Goal: Navigation & Orientation: Go to known website

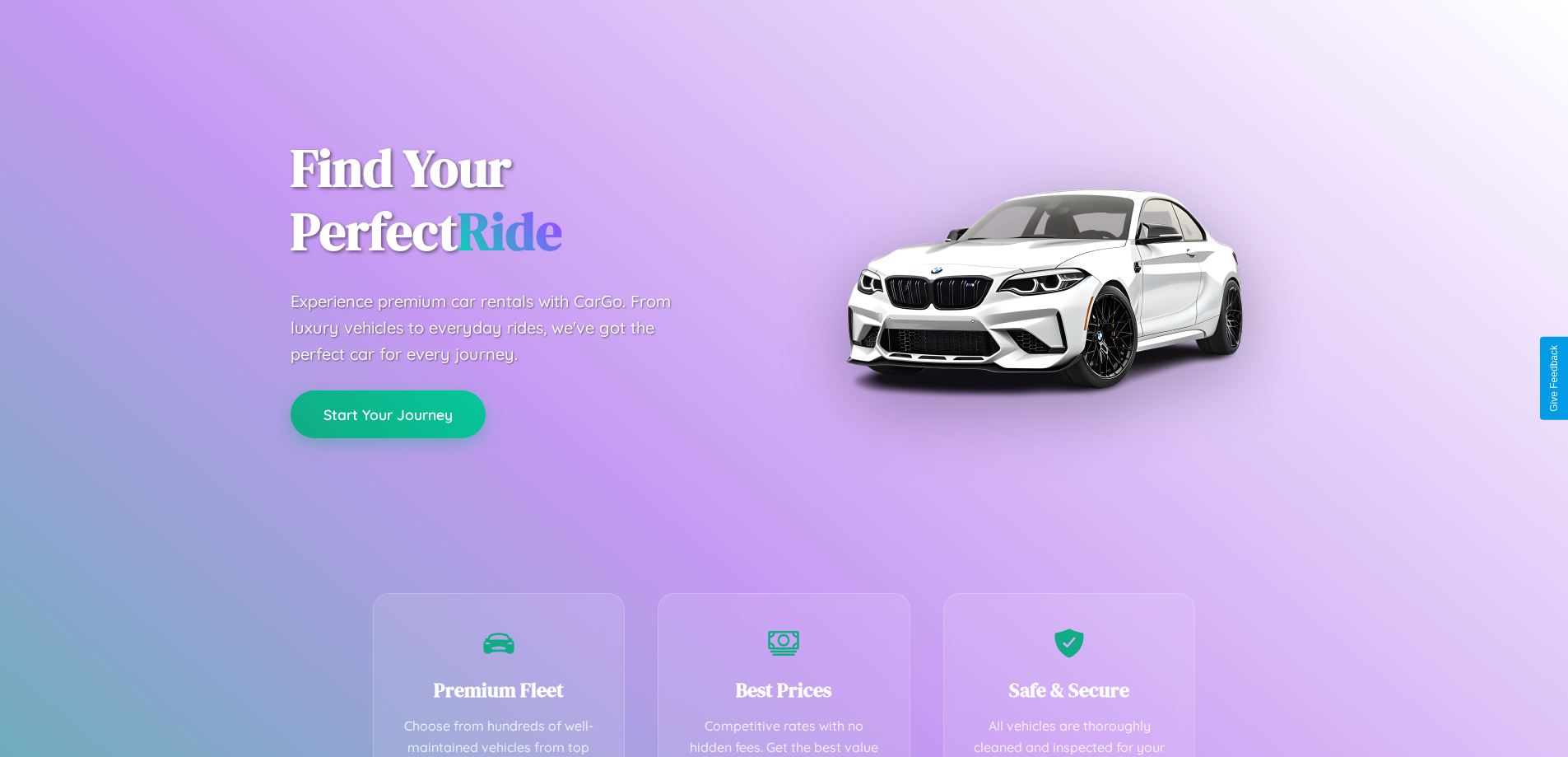
click at [388, 414] on button "Start Your Journey" at bounding box center [387, 414] width 195 height 48
click at [388, 414] on button "Start Your Journey" at bounding box center [387, 414] width 195 height 48
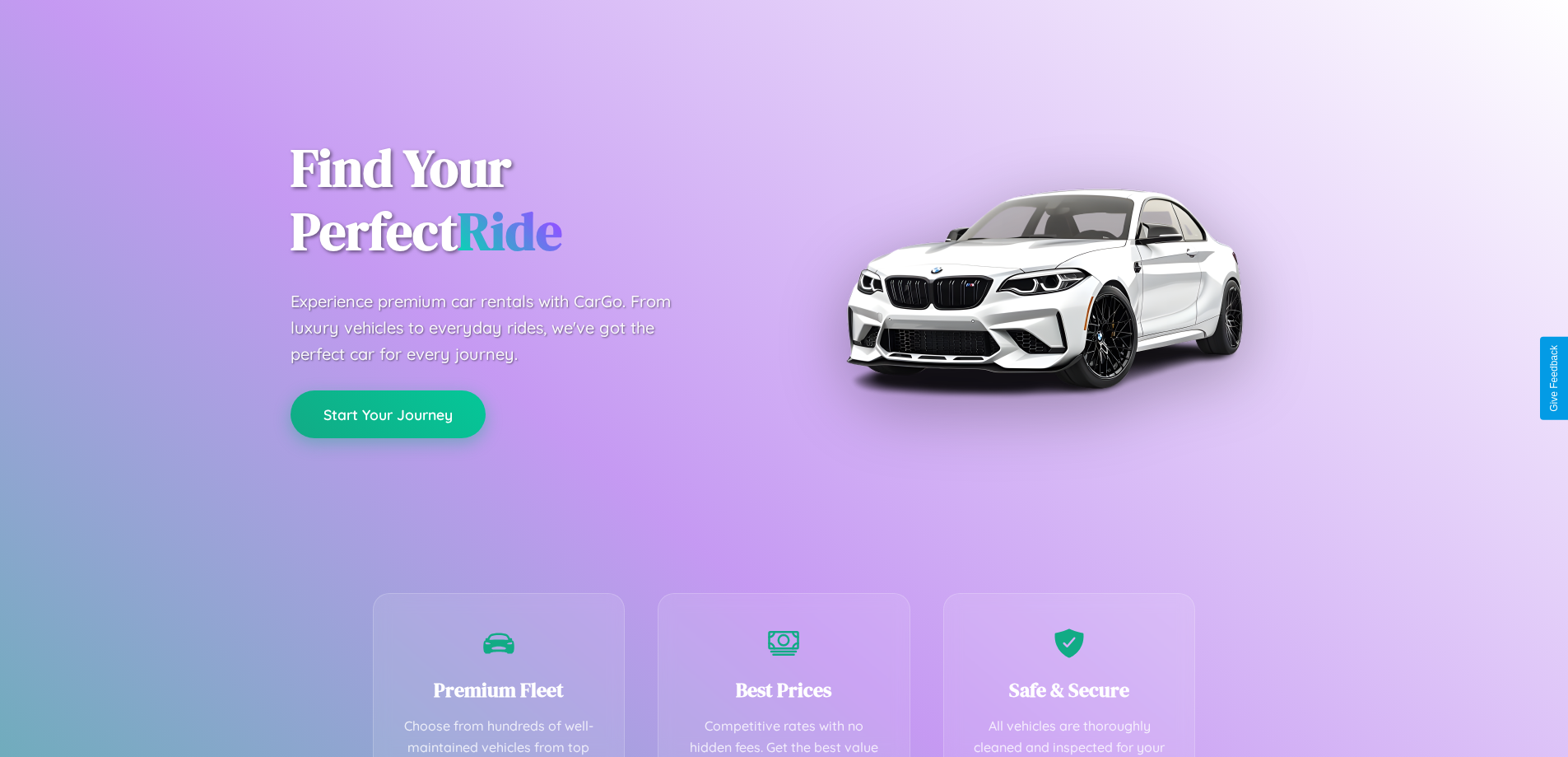
click at [388, 414] on button "Start Your Journey" at bounding box center [387, 414] width 195 height 48
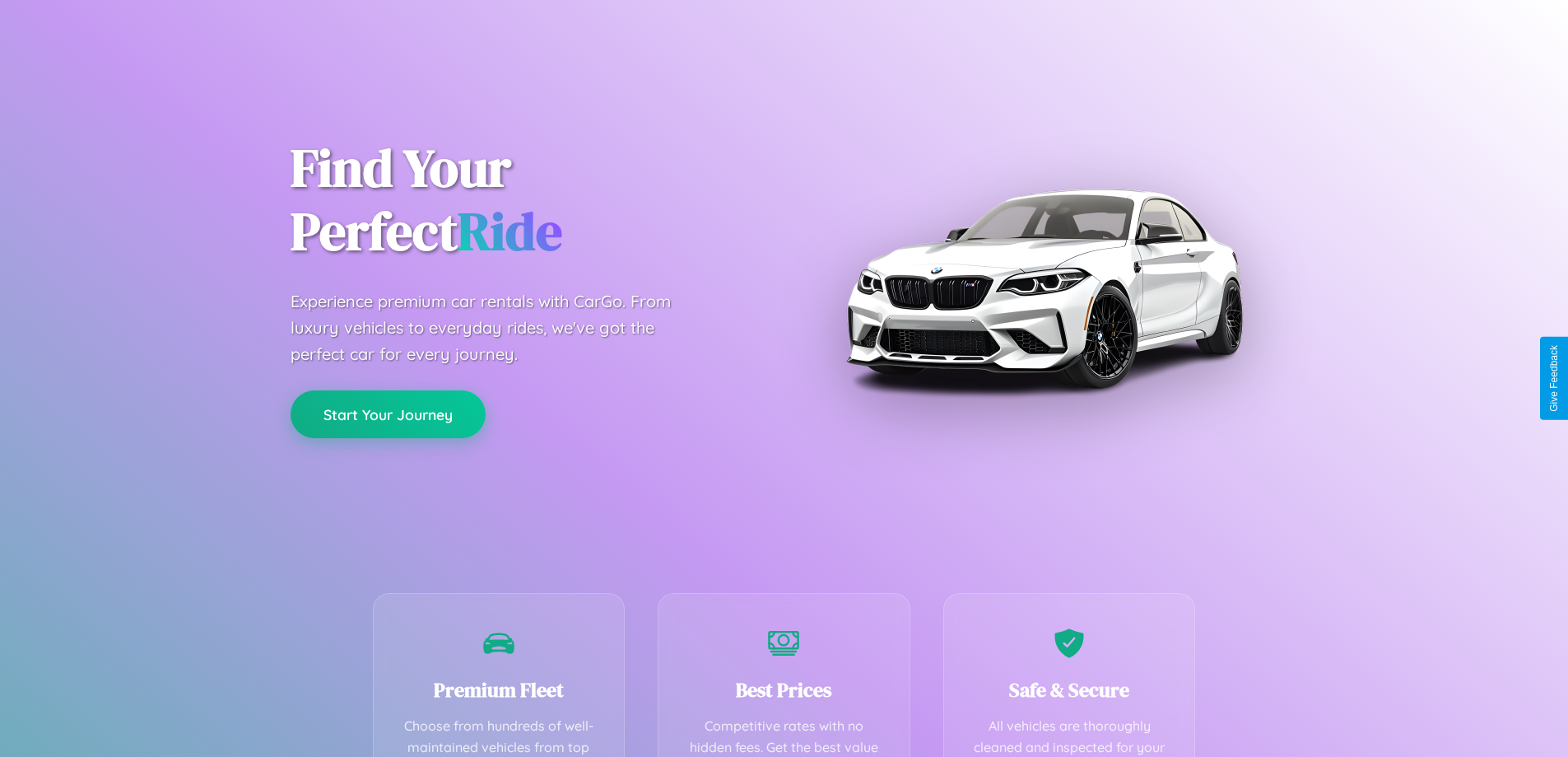
click at [388, 414] on button "Start Your Journey" at bounding box center [387, 414] width 195 height 48
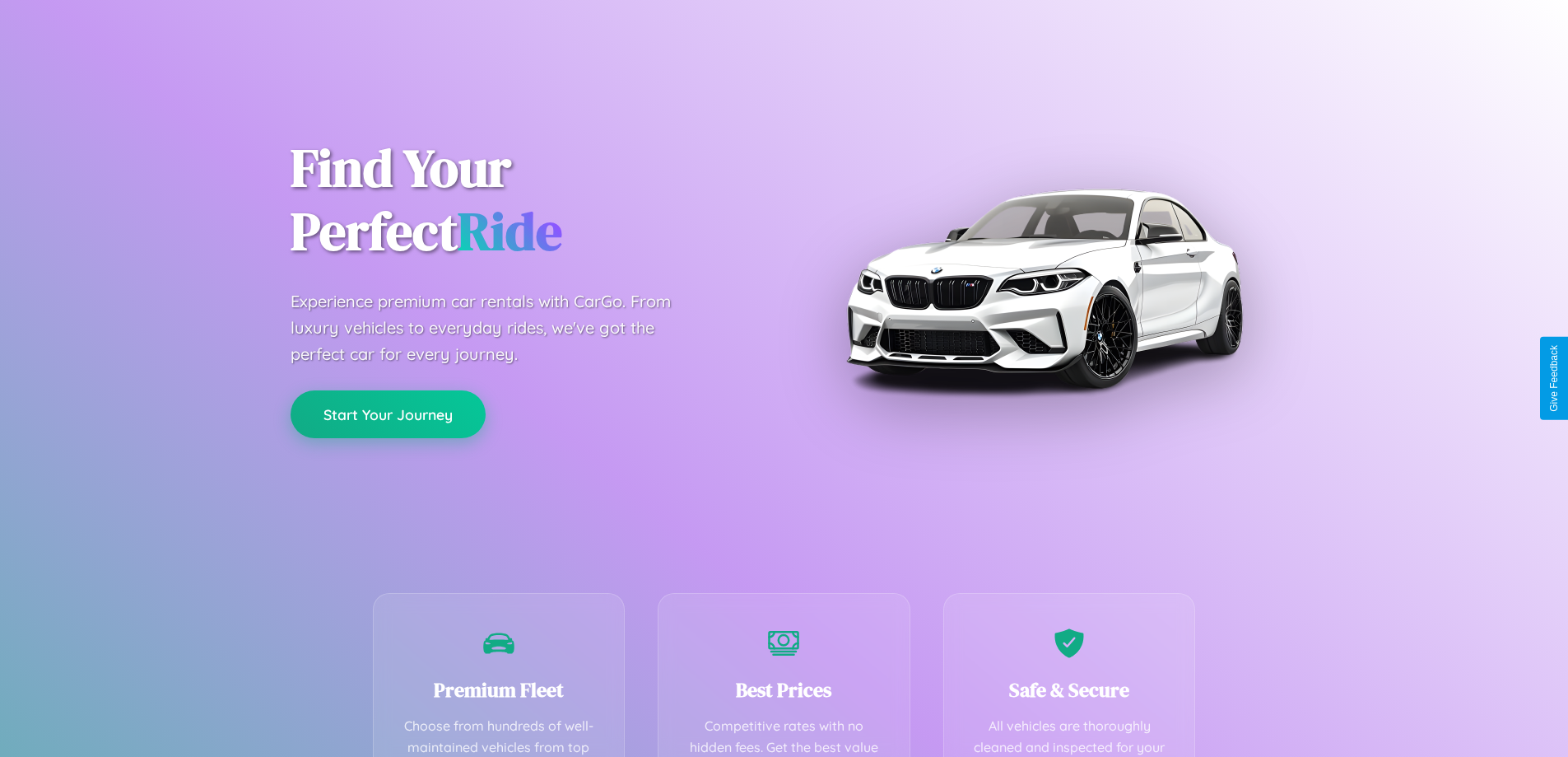
click at [388, 414] on button "Start Your Journey" at bounding box center [387, 414] width 195 height 48
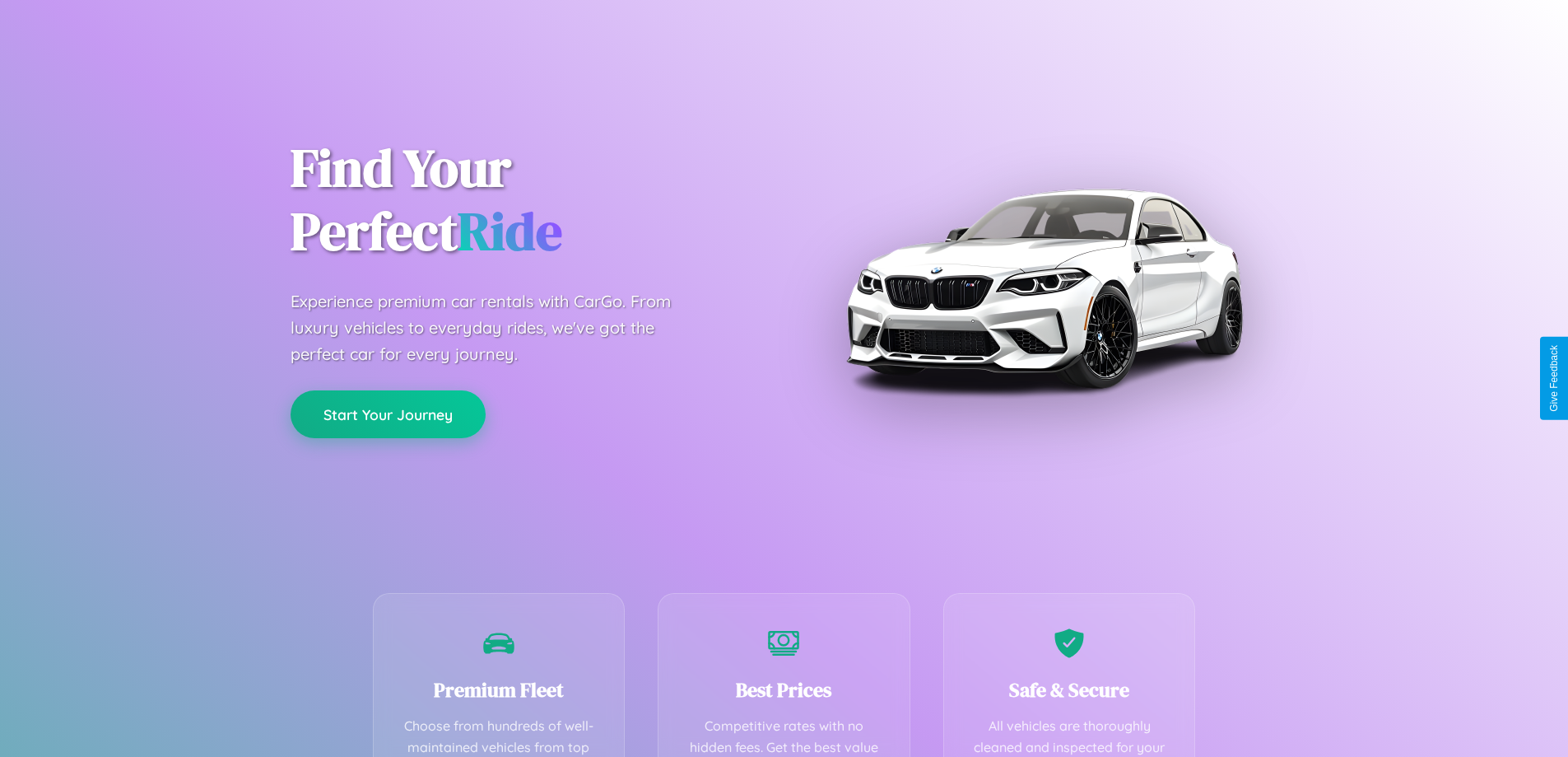
click at [388, 414] on button "Start Your Journey" at bounding box center [387, 414] width 195 height 48
